Goal: Check status: Check status

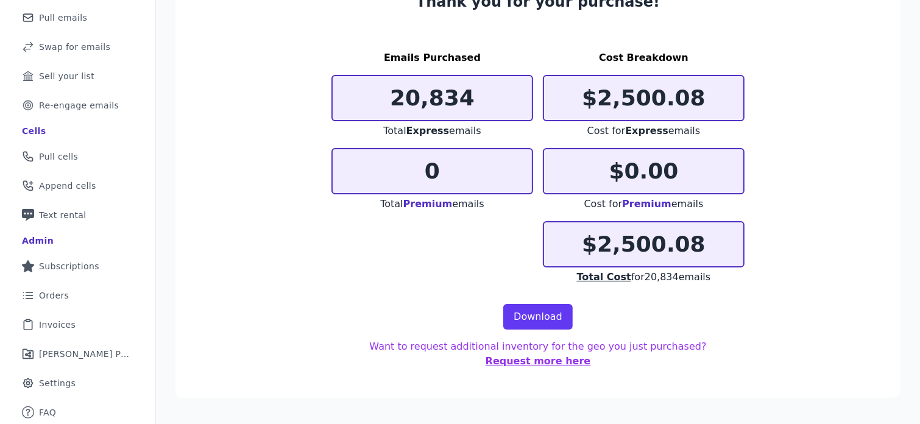
click at [330, 54] on section "Thank you for your purchase! Emails Purchased 20,834 Total Express emails 0 Tot…" at bounding box center [538, 180] width 725 height 435
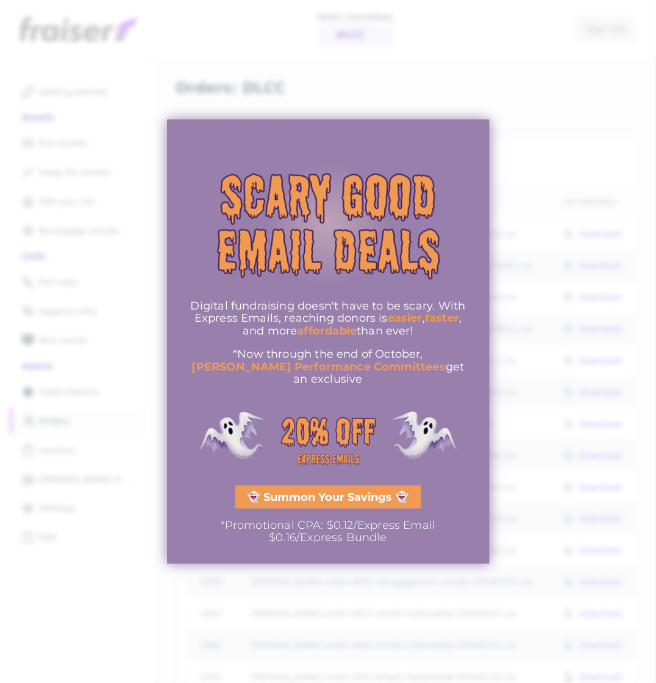
click at [396, 497] on span "👻 Summon Your Savings 👻" at bounding box center [327, 497] width 161 height 11
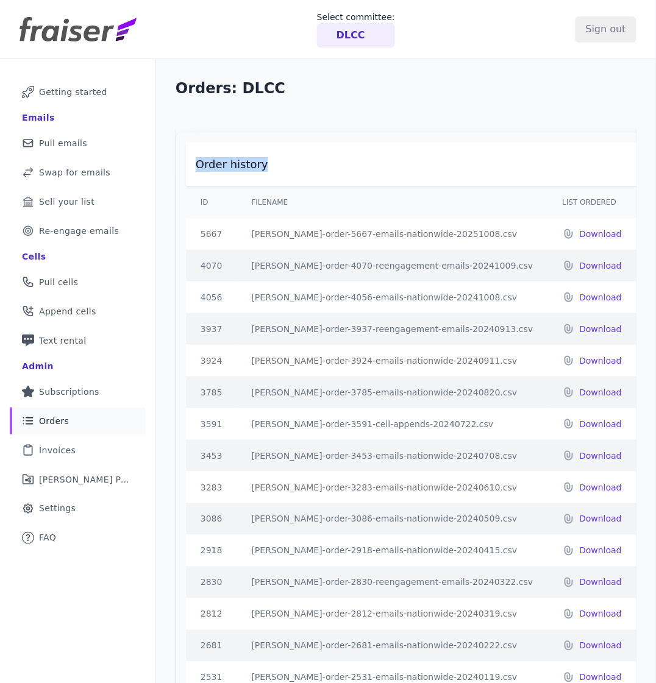
drag, startPoint x: 281, startPoint y: 186, endPoint x: 198, endPoint y: 180, distance: 83.1
drag, startPoint x: 194, startPoint y: 179, endPoint x: 291, endPoint y: 180, distance: 96.9
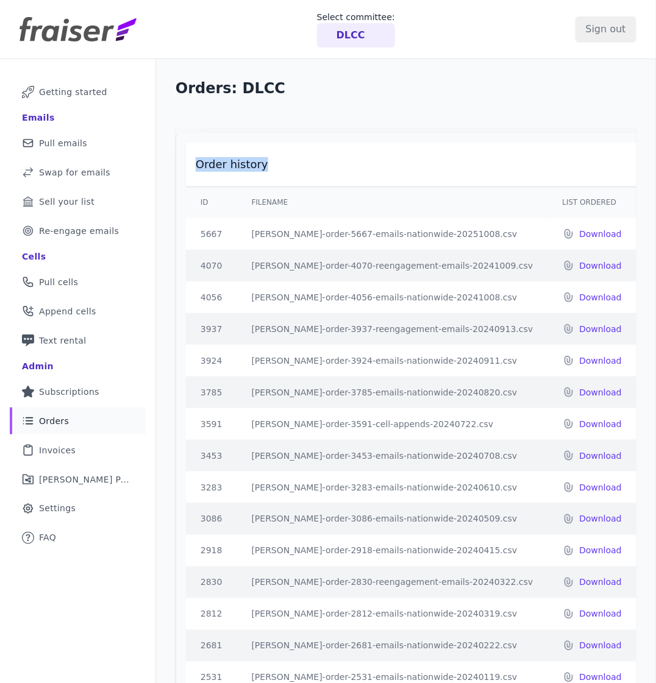
drag, startPoint x: 222, startPoint y: 177, endPoint x: 194, endPoint y: 177, distance: 28.6
drag, startPoint x: 196, startPoint y: 176, endPoint x: 289, endPoint y: 178, distance: 93.3
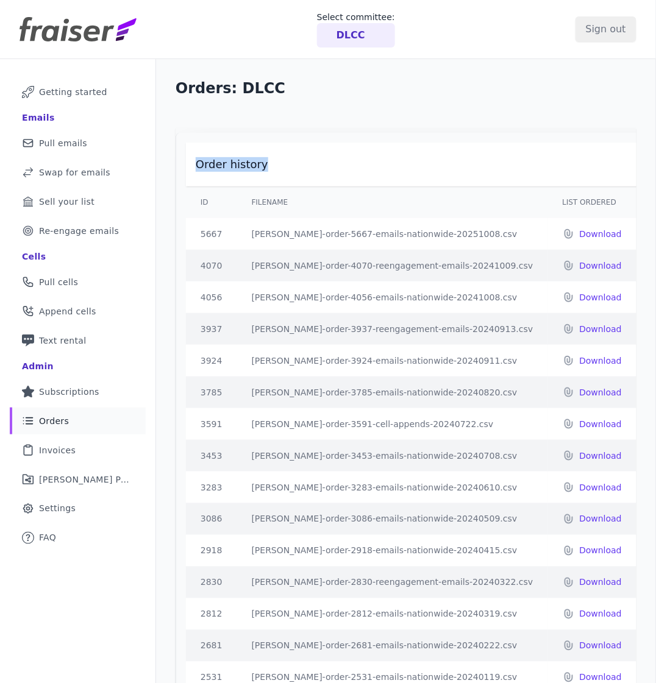
click at [454, 126] on div at bounding box center [654, 120] width 956 height 15
